Goal: Information Seeking & Learning: Understand process/instructions

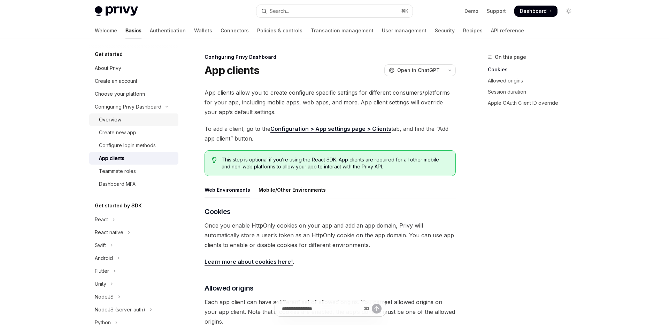
click at [119, 121] on div "Overview" at bounding box center [110, 120] width 22 height 8
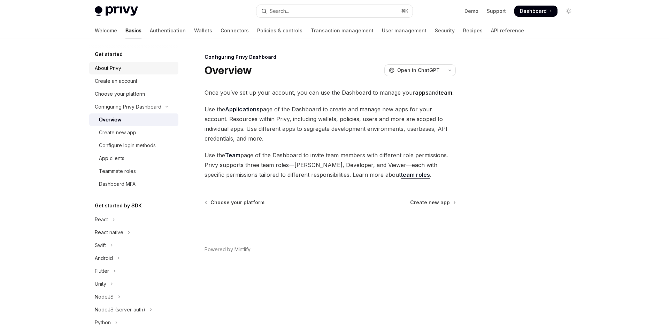
click at [115, 72] on div "About Privy" at bounding box center [108, 68] width 26 height 8
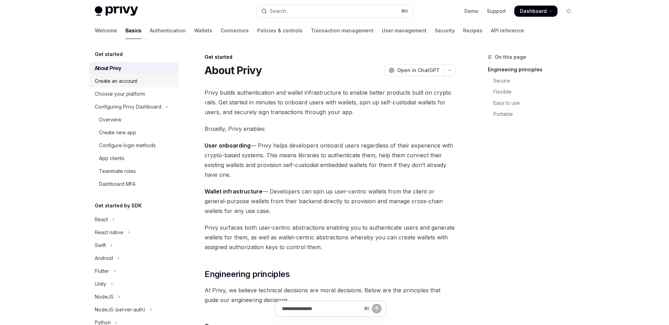
click at [115, 79] on div "Create an account" at bounding box center [116, 81] width 42 height 8
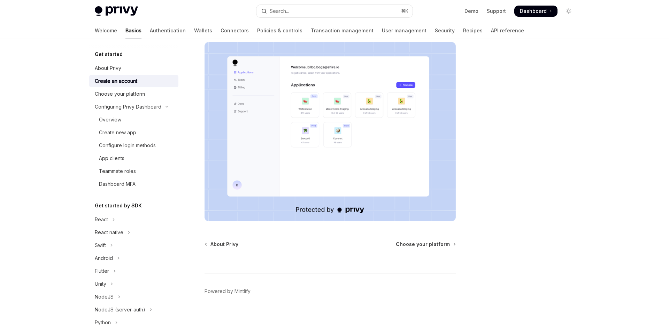
scroll to position [117, 0]
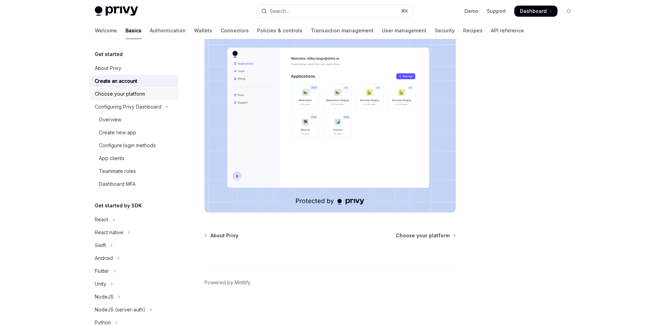
click at [139, 94] on div "Choose your platform" at bounding box center [120, 94] width 50 height 8
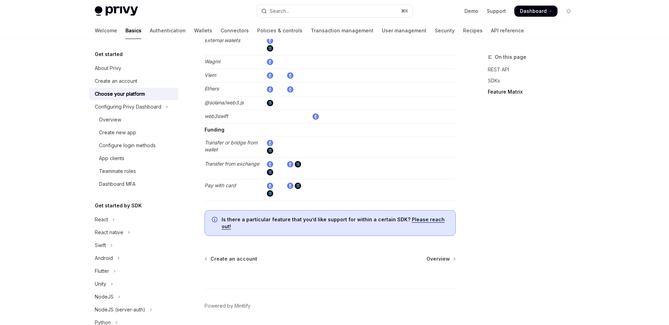
scroll to position [1309, 0]
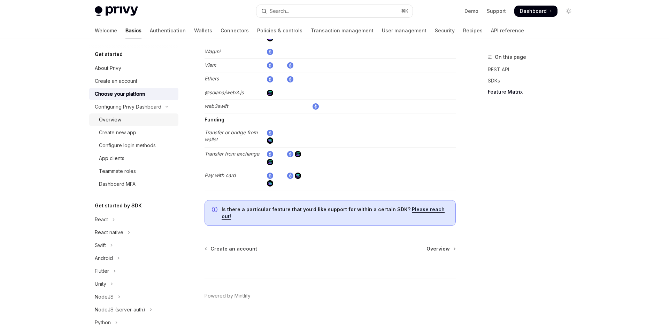
click at [131, 118] on div "Overview" at bounding box center [136, 120] width 75 height 8
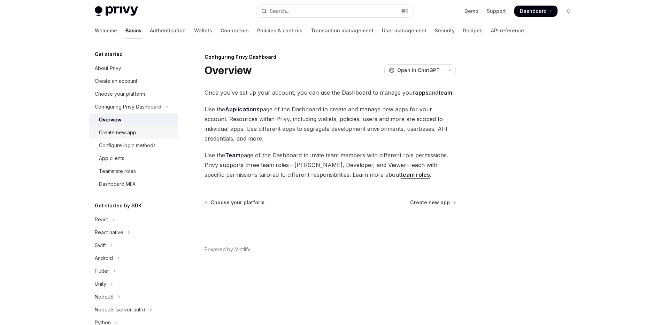
click at [129, 130] on div "Create new app" at bounding box center [117, 133] width 37 height 8
type textarea "*"
